Goal: Find specific page/section: Find specific page/section

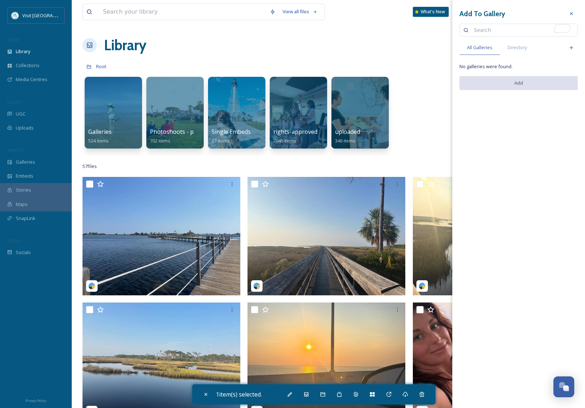
scroll to position [1783, 0]
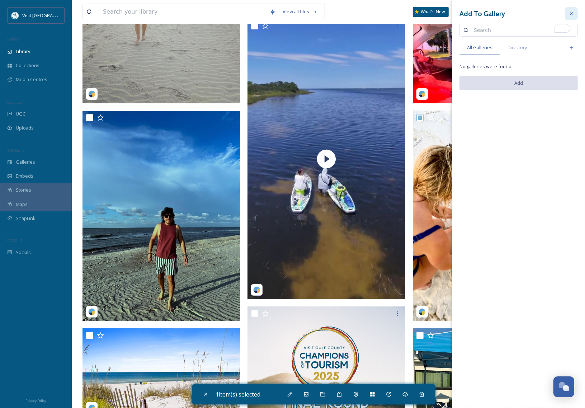
click at [572, 12] on icon at bounding box center [572, 14] width 6 height 6
click at [572, 12] on div at bounding box center [568, 11] width 13 height 13
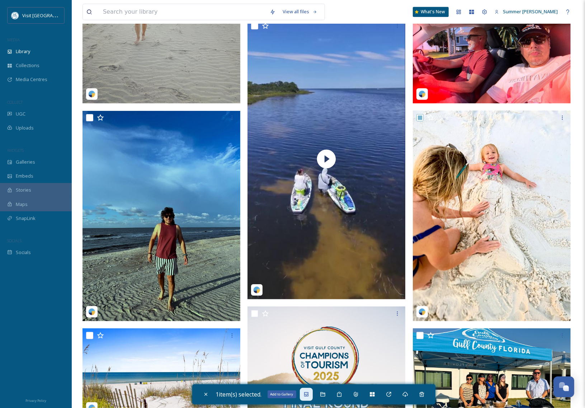
click at [307, 395] on icon at bounding box center [307, 394] width 6 height 6
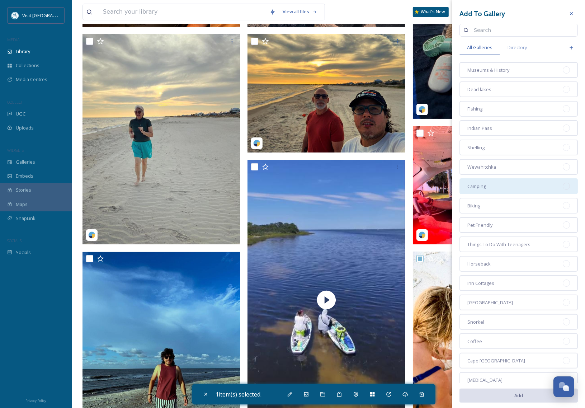
scroll to position [1493, 0]
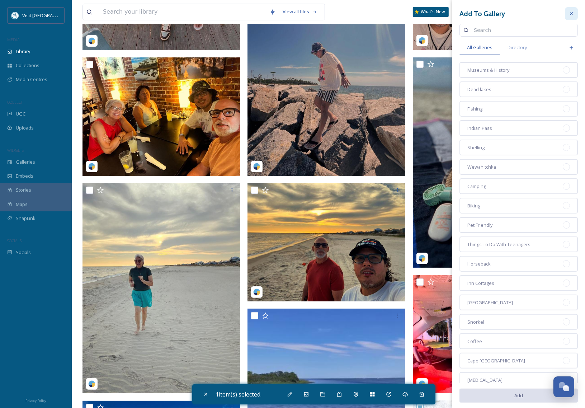
click at [569, 11] on icon at bounding box center [572, 14] width 6 height 6
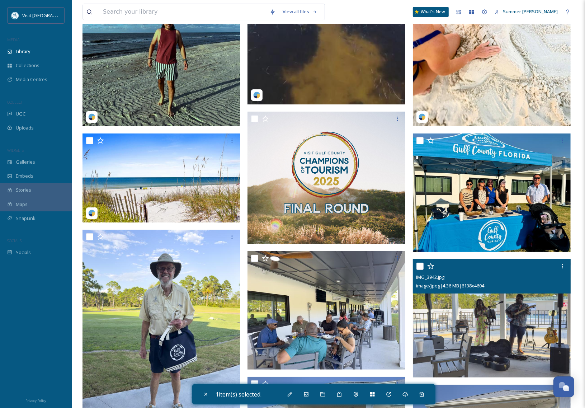
scroll to position [1812, 0]
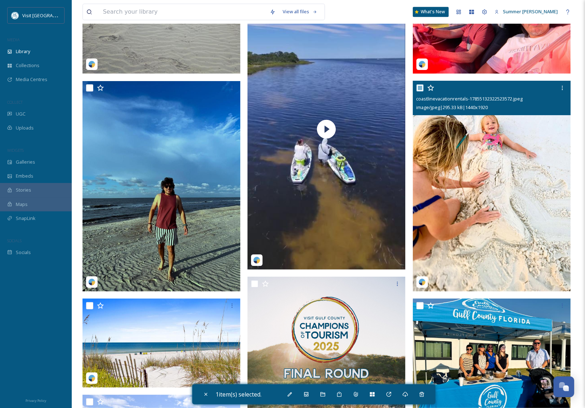
click at [505, 185] on img at bounding box center [492, 186] width 158 height 210
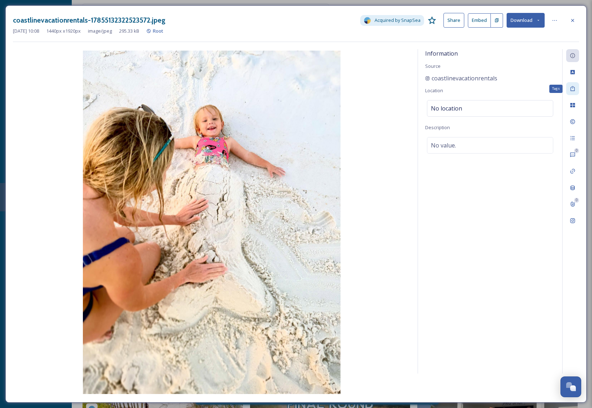
click at [571, 88] on icon at bounding box center [573, 89] width 6 height 6
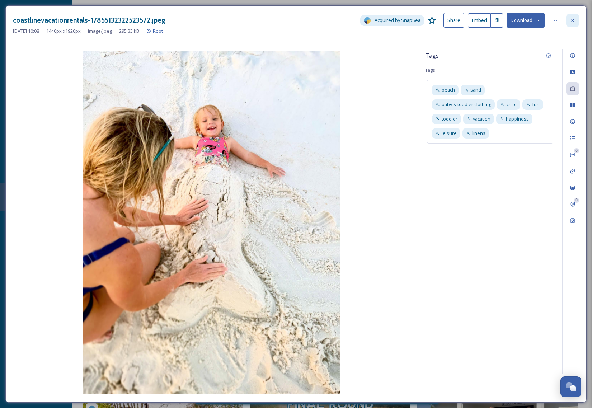
click at [574, 18] on icon at bounding box center [573, 21] width 6 height 6
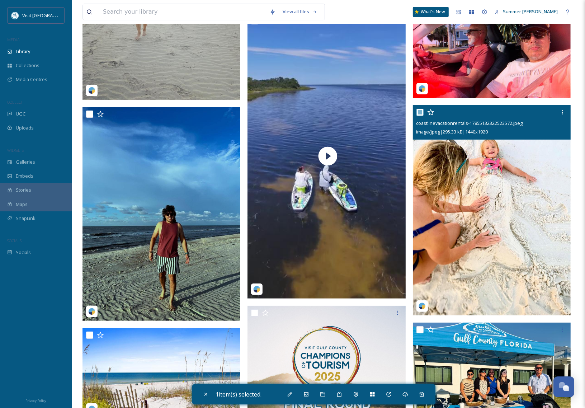
click at [422, 112] on input "checkbox" at bounding box center [420, 112] width 7 height 7
checkbox input "false"
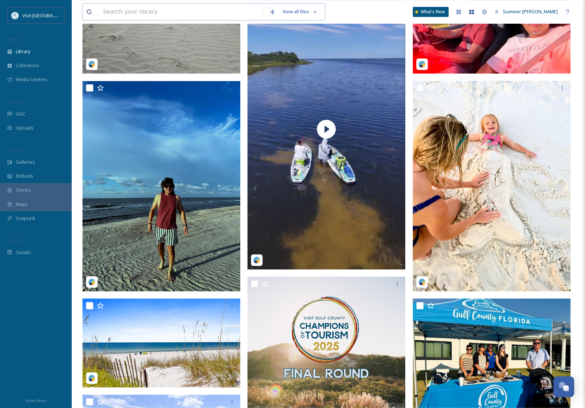
click at [132, 10] on input "To enrich screen reader interactions, please activate Accessibility in Grammarl…" at bounding box center [182, 12] width 167 height 16
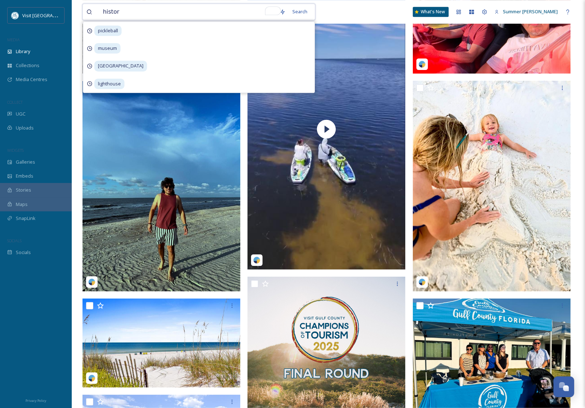
type input "history"
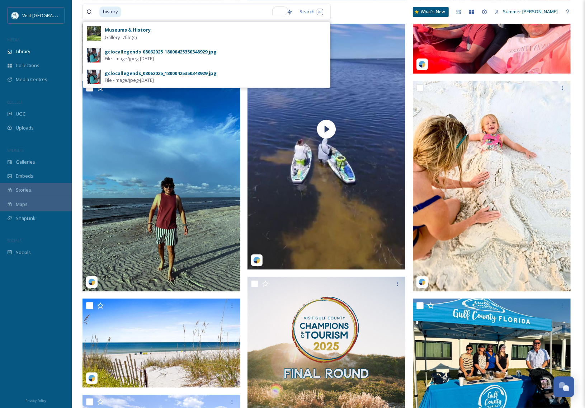
click at [399, 9] on div "history Search Museums & History Gallery - 7 file(s) gclocallegends_08062025_18…" at bounding box center [329, 12] width 492 height 24
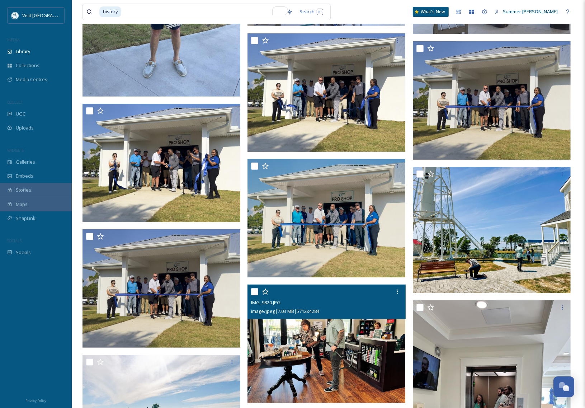
scroll to position [2227, 0]
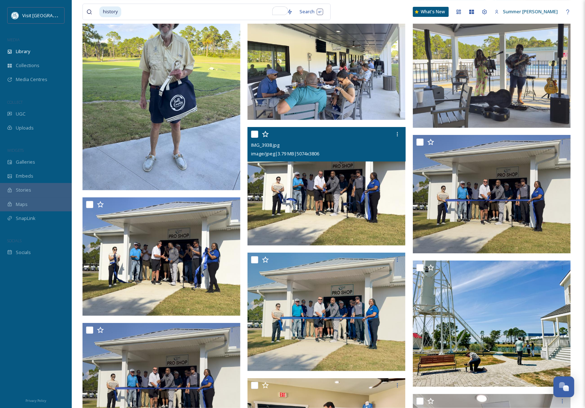
click at [255, 133] on input "checkbox" at bounding box center [254, 134] width 7 height 7
checkbox input "true"
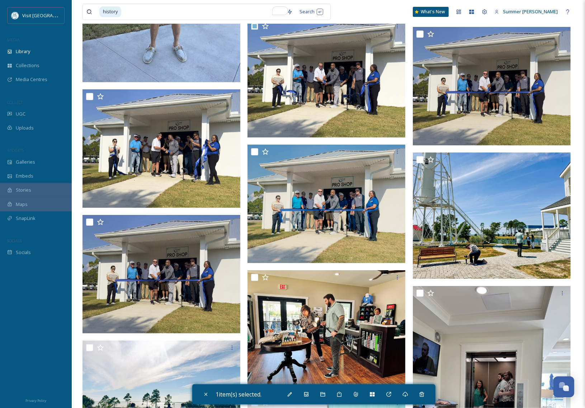
scroll to position [2338, 0]
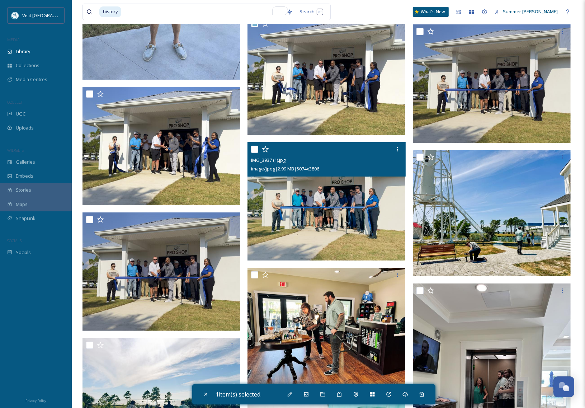
click at [257, 148] on input "checkbox" at bounding box center [254, 149] width 7 height 7
checkbox input "true"
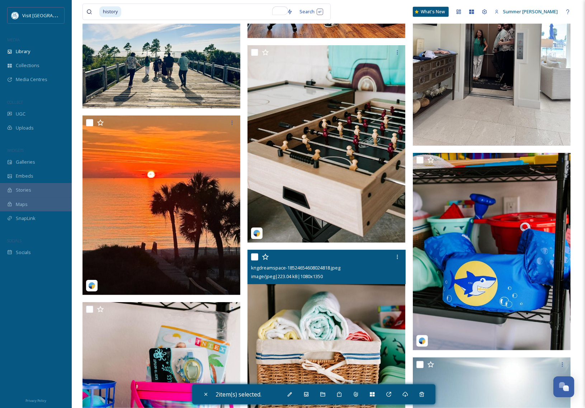
scroll to position [2867, 0]
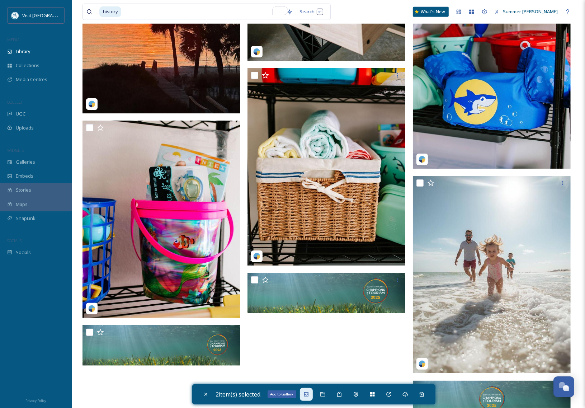
click at [306, 393] on icon at bounding box center [306, 394] width 4 height 4
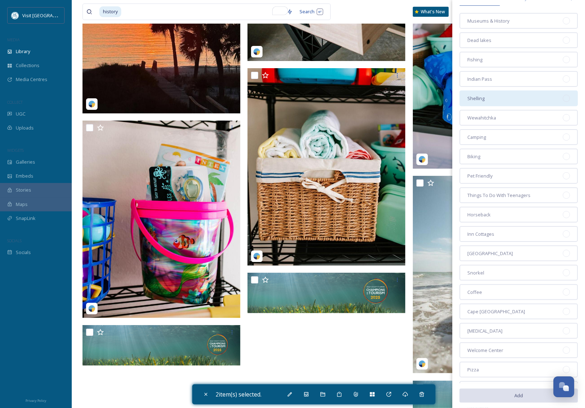
scroll to position [0, 0]
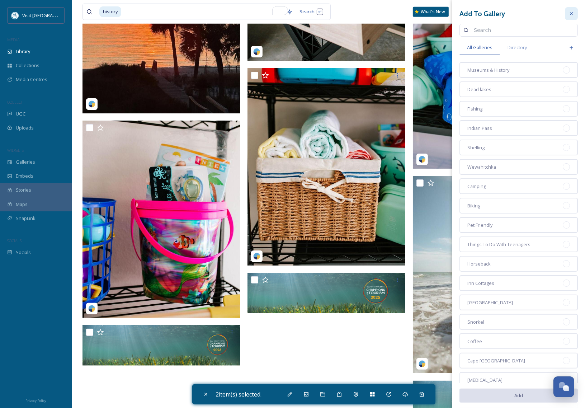
click at [569, 13] on icon at bounding box center [572, 14] width 6 height 6
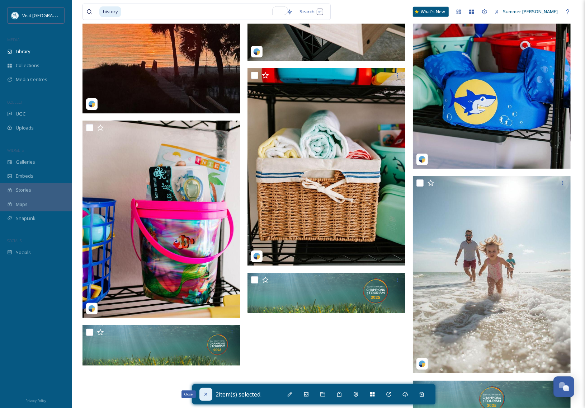
click at [208, 393] on icon at bounding box center [206, 394] width 6 height 6
checkbox input "false"
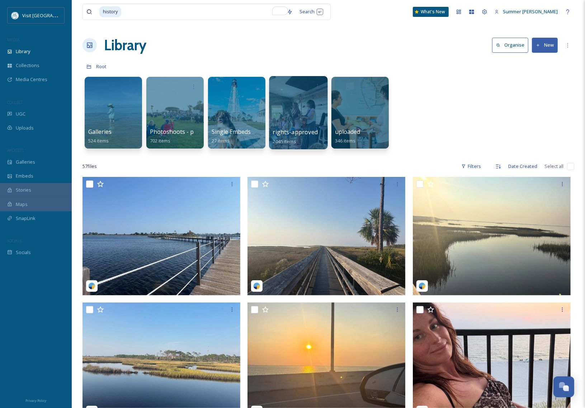
click at [283, 96] on div at bounding box center [298, 112] width 58 height 73
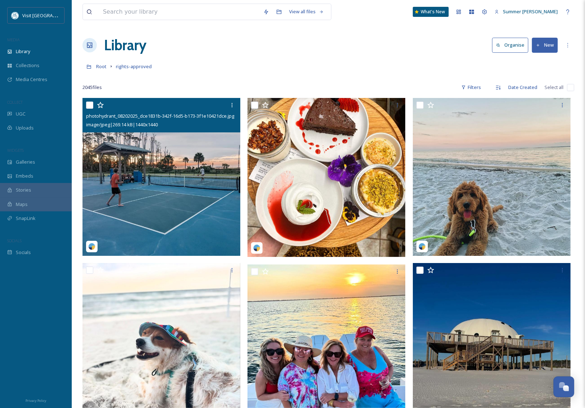
click at [91, 105] on input "checkbox" at bounding box center [89, 105] width 7 height 7
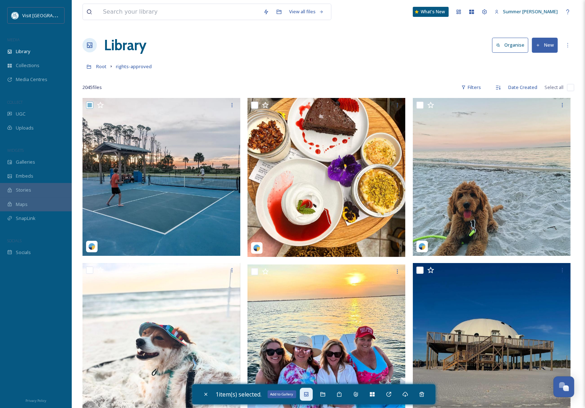
click at [309, 392] on icon at bounding box center [307, 394] width 6 height 6
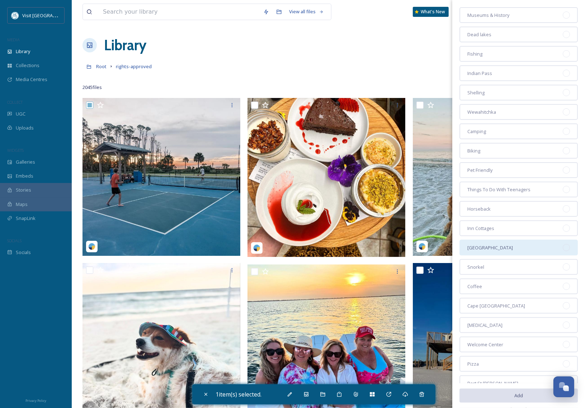
scroll to position [58, 0]
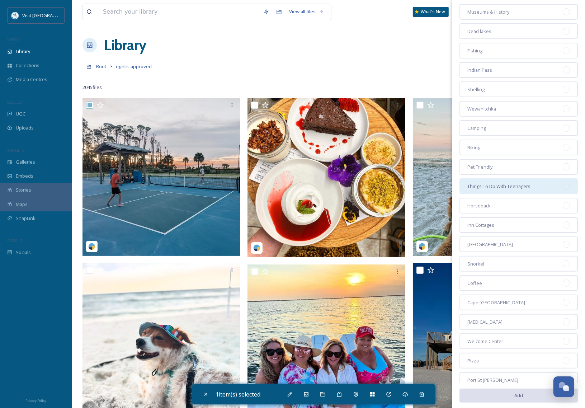
click at [563, 183] on div at bounding box center [566, 186] width 7 height 7
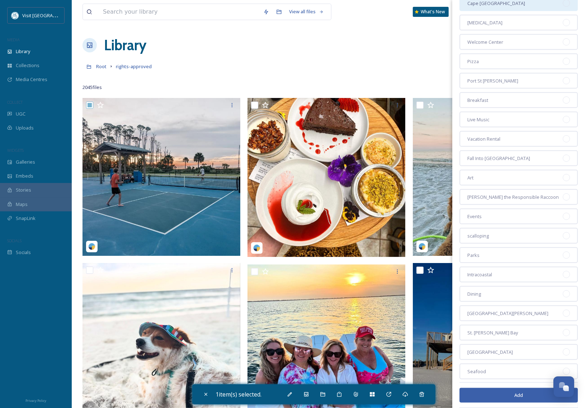
scroll to position [358, 0]
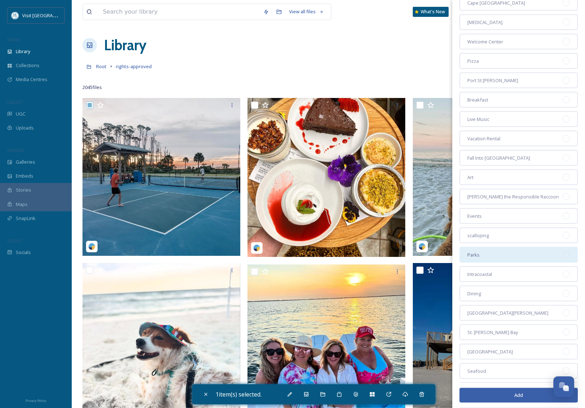
click at [535, 247] on div "Parks" at bounding box center [519, 255] width 118 height 16
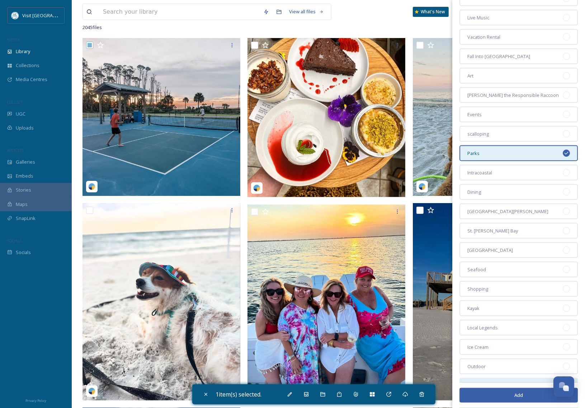
scroll to position [65, 0]
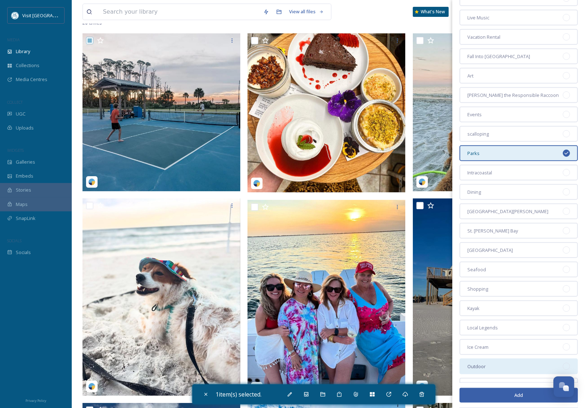
click at [512, 358] on div "Outdoor" at bounding box center [519, 366] width 118 height 16
click at [519, 388] on button "Add" at bounding box center [519, 395] width 118 height 15
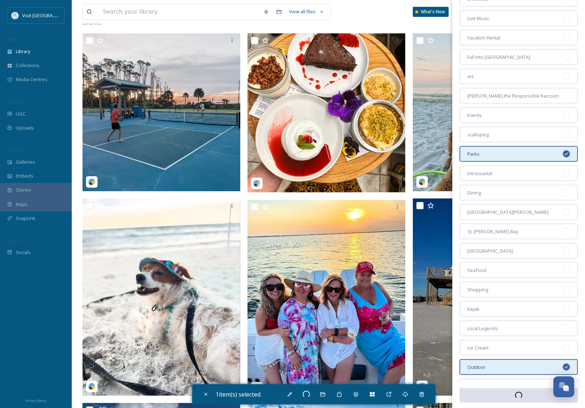
checkbox input "false"
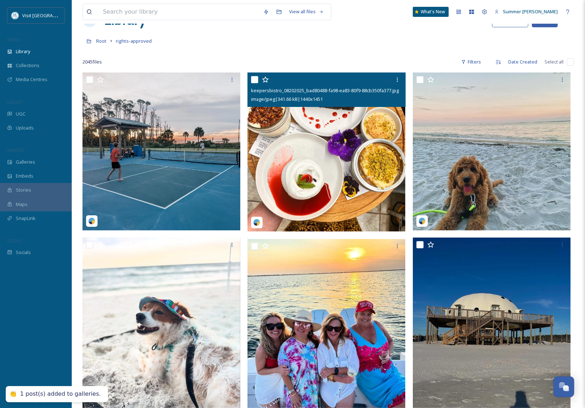
scroll to position [0, 0]
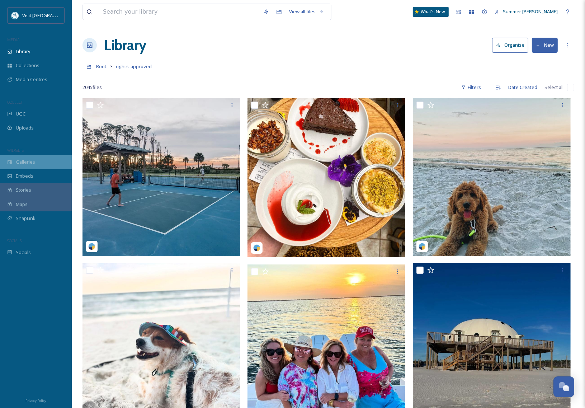
click at [21, 157] on div "Galleries" at bounding box center [36, 162] width 72 height 14
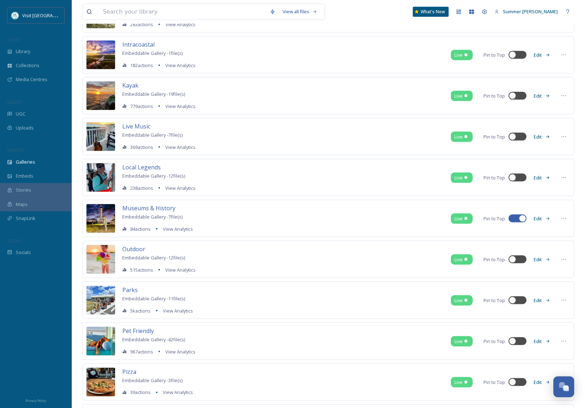
scroll to position [831, 0]
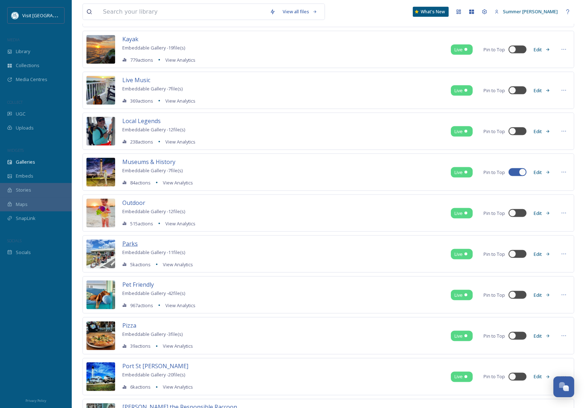
click at [130, 247] on span "Parks" at bounding box center [129, 244] width 15 height 8
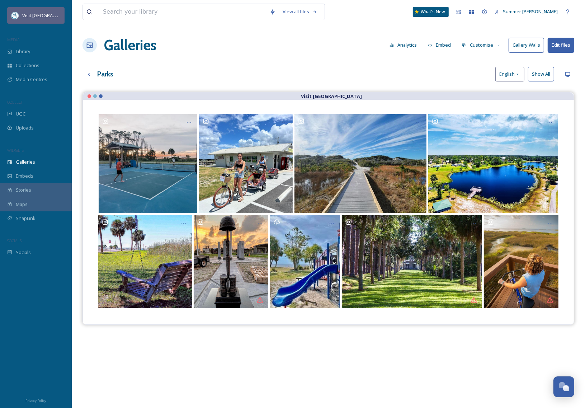
click at [27, 12] on div "Visit [GEOGRAPHIC_DATA]" at bounding box center [41, 15] width 38 height 9
click at [17, 19] on div "Visit [GEOGRAPHIC_DATA]" at bounding box center [35, 15] width 57 height 17
